Goal: Task Accomplishment & Management: Use online tool/utility

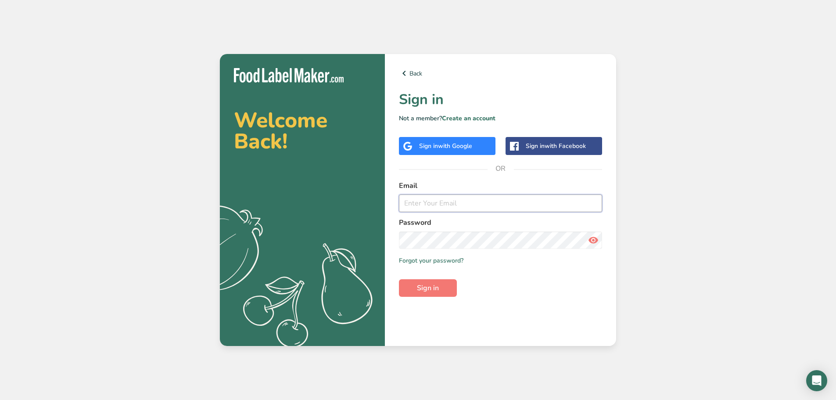
click at [446, 205] on input "email" at bounding box center [500, 204] width 203 height 18
click at [448, 199] on input "email" at bounding box center [500, 204] width 203 height 18
type input "[EMAIL_ADDRESS][DOMAIN_NAME]"
click at [399, 279] on button "Sign in" at bounding box center [428, 288] width 58 height 18
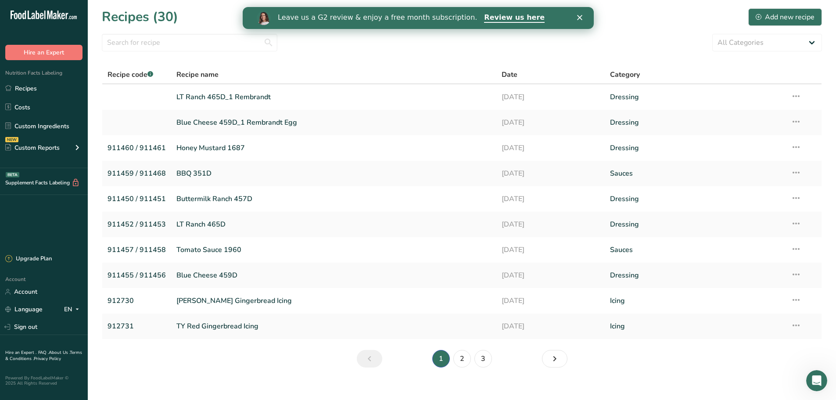
click at [581, 16] on polygon "Close" at bounding box center [579, 17] width 5 height 5
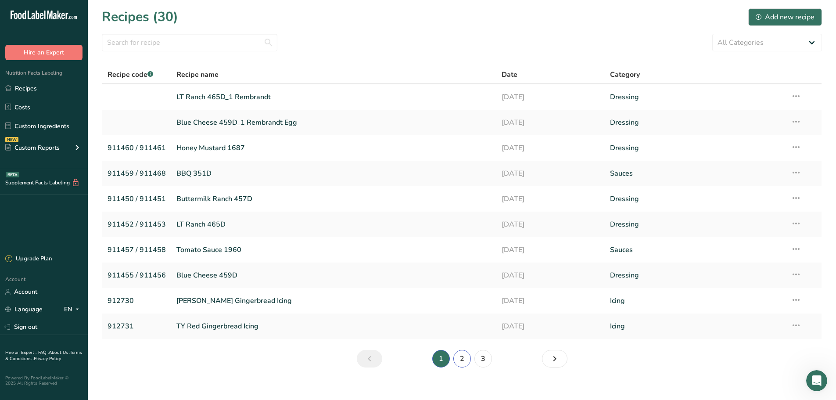
click at [463, 357] on link "2" at bounding box center [463, 359] width 18 height 18
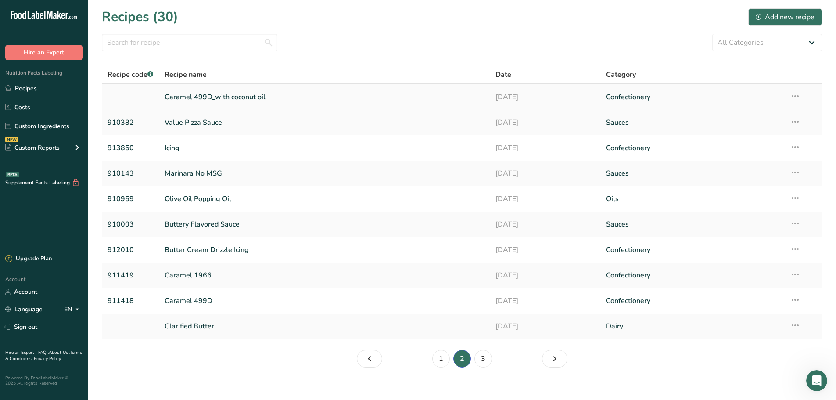
click at [220, 97] on link "Caramel 499D_with coconut oil" at bounding box center [325, 97] width 321 height 18
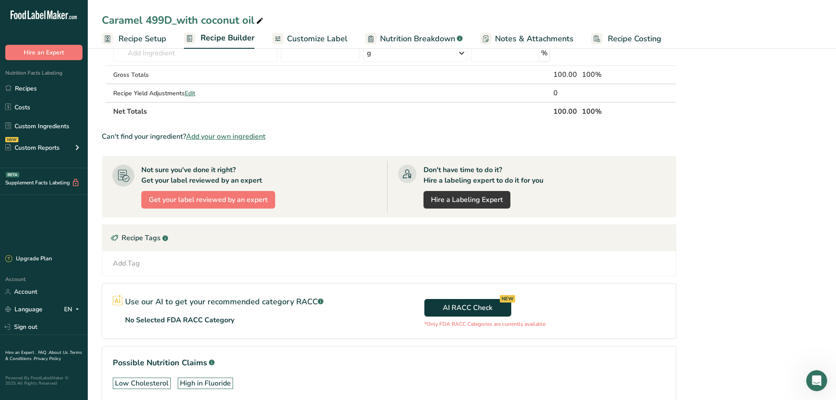
scroll to position [199, 0]
